Goal: Task Accomplishment & Management: Manage account settings

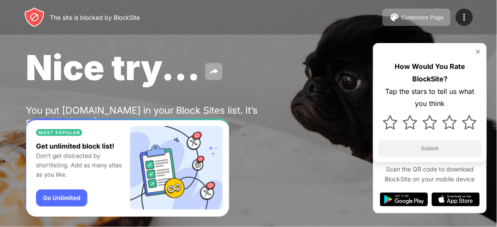
click at [478, 51] on img at bounding box center [478, 51] width 7 height 7
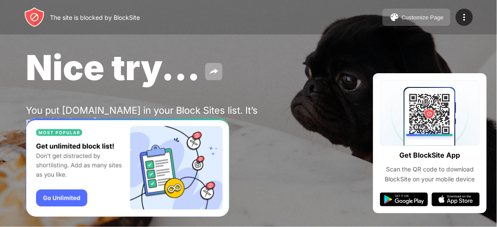
click at [437, 18] on div "Customize Page" at bounding box center [423, 17] width 42 height 6
click at [466, 16] on img at bounding box center [465, 17] width 10 height 10
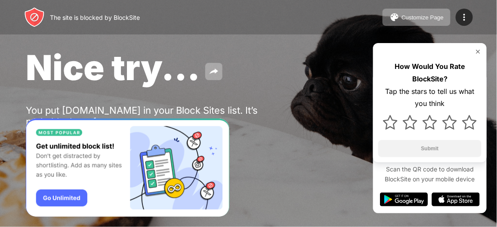
click at [267, 128] on div "Nice try... You put youtube.com in your Block Sites list. It’s probably there f…" at bounding box center [248, 99] width 497 height 199
click at [478, 51] on img at bounding box center [478, 51] width 7 height 7
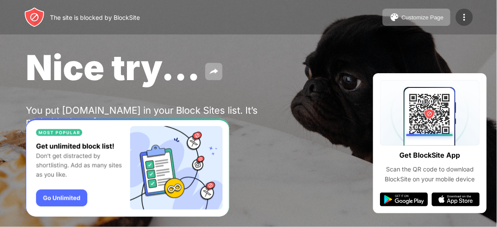
click at [463, 18] on img at bounding box center [465, 17] width 10 height 10
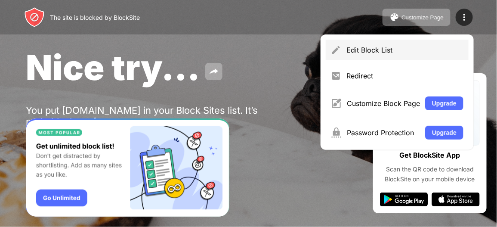
click at [369, 49] on div "Edit Block List" at bounding box center [405, 50] width 117 height 9
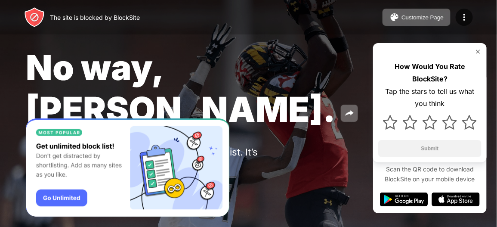
click at [479, 51] on img at bounding box center [478, 51] width 7 height 7
